Goal: Find specific page/section: Find specific page/section

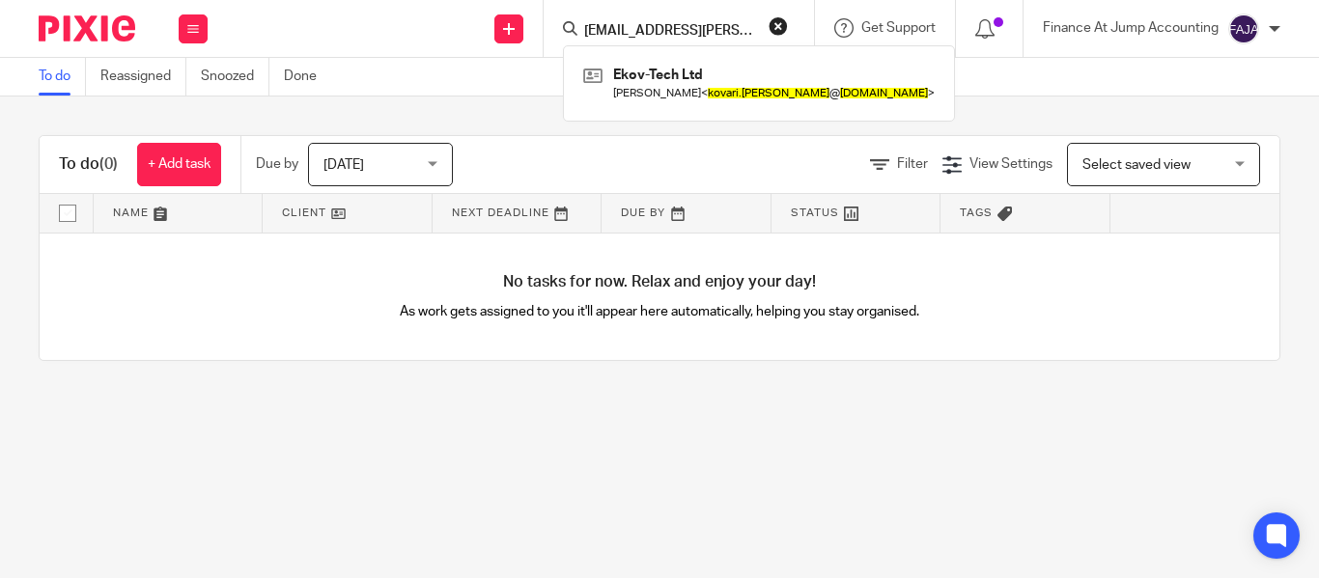
click at [608, 33] on input "kovari.erik@gmail.com" at bounding box center [669, 31] width 174 height 17
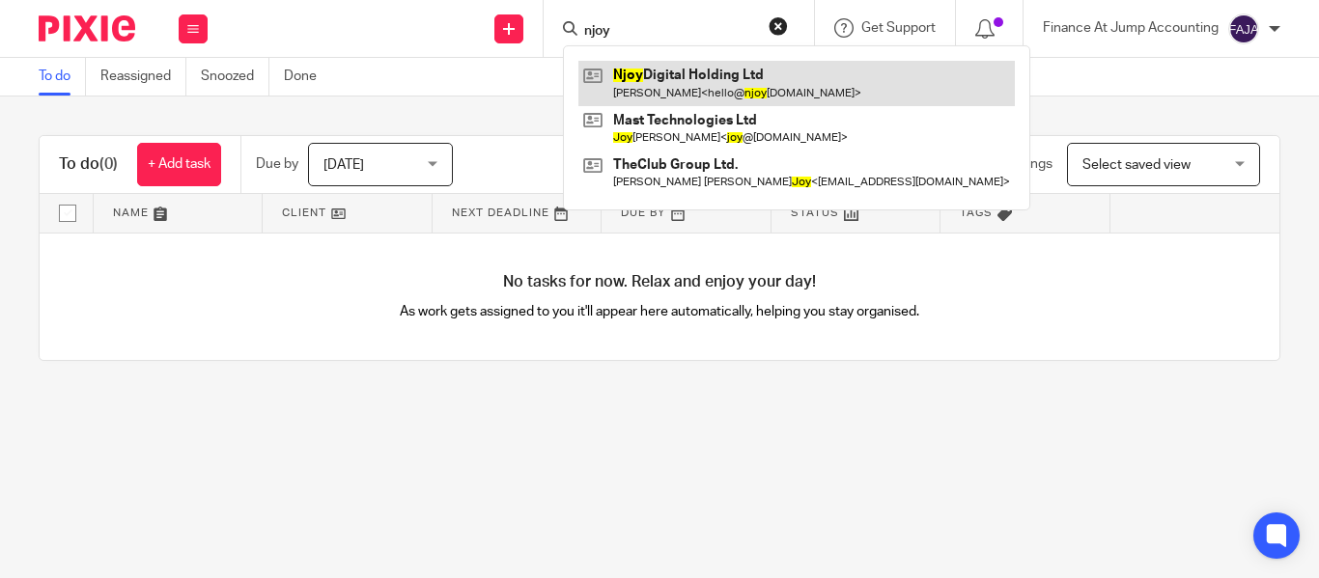
type input "njoy"
click at [655, 74] on link at bounding box center [796, 83] width 436 height 44
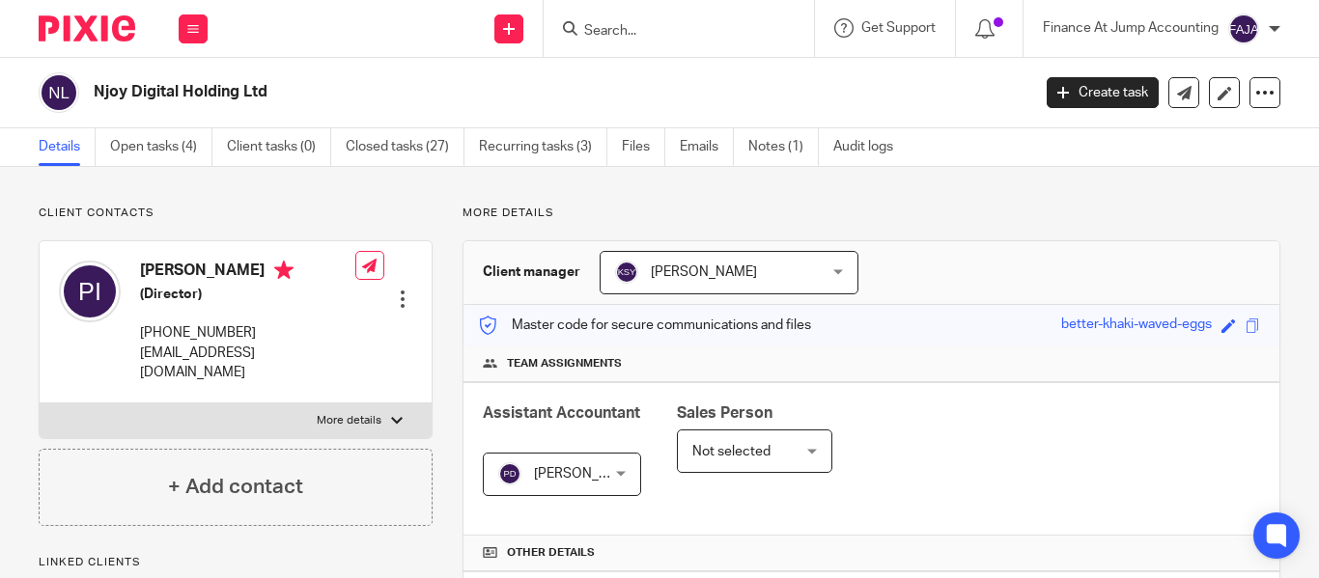
scroll to position [109, 0]
